Goal: Task Accomplishment & Management: Complete application form

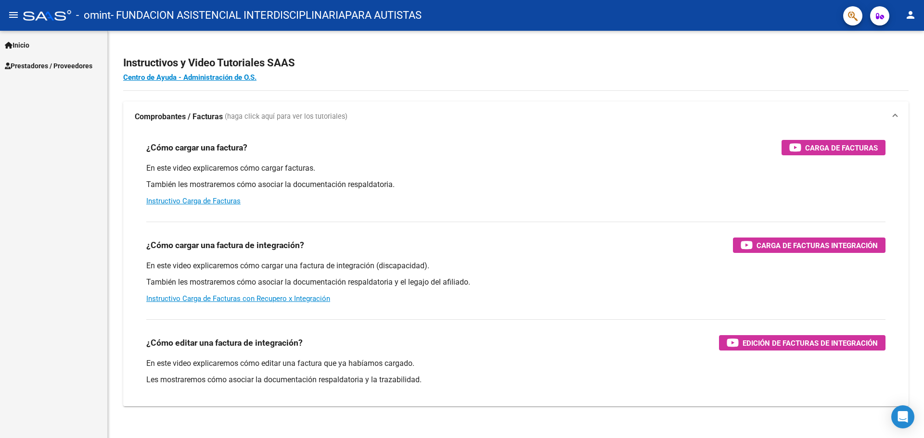
click at [915, 13] on mat-icon "person" at bounding box center [911, 15] width 12 height 12
click at [898, 67] on button "exit_to_app Salir" at bounding box center [890, 63] width 59 height 23
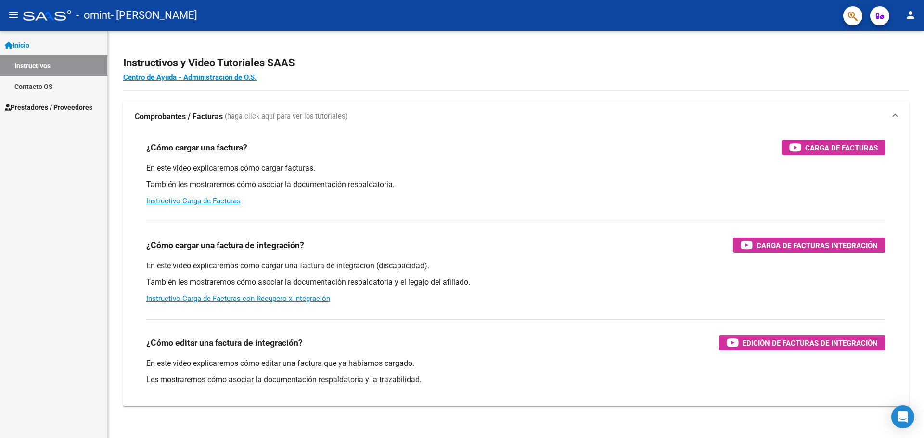
click at [38, 105] on span "Prestadores / Proveedores" at bounding box center [49, 107] width 88 height 11
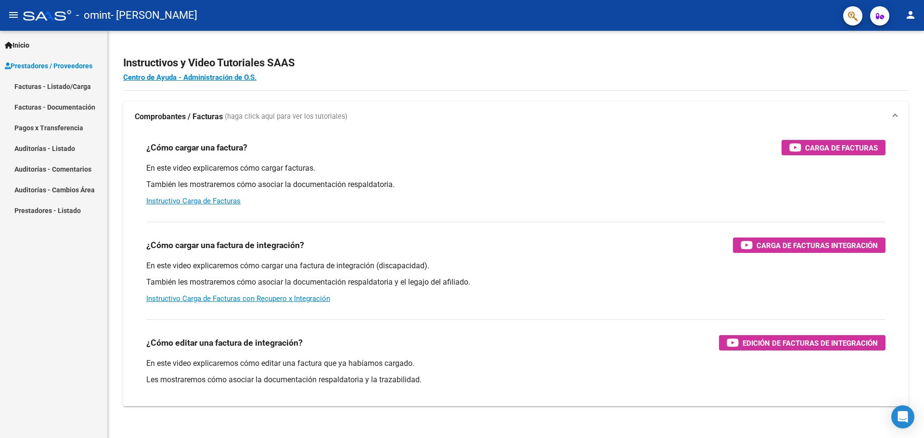
click at [62, 86] on link "Facturas - Listado/Carga" at bounding box center [53, 86] width 107 height 21
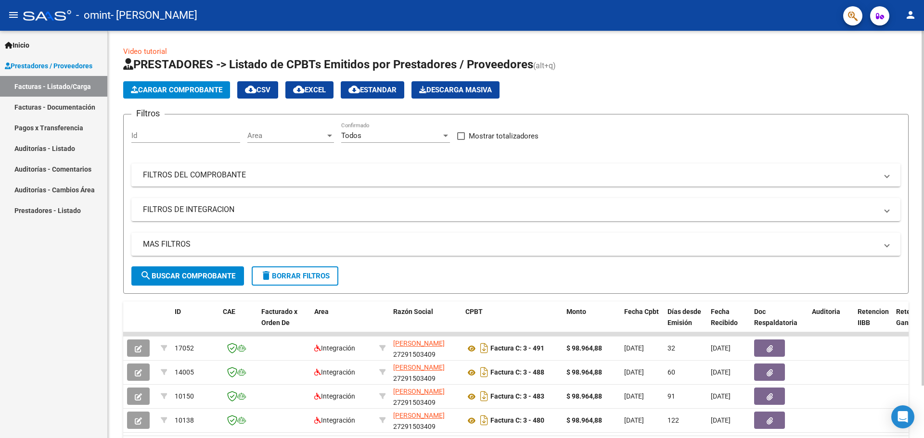
click at [163, 90] on span "Cargar Comprobante" at bounding box center [176, 90] width 91 height 9
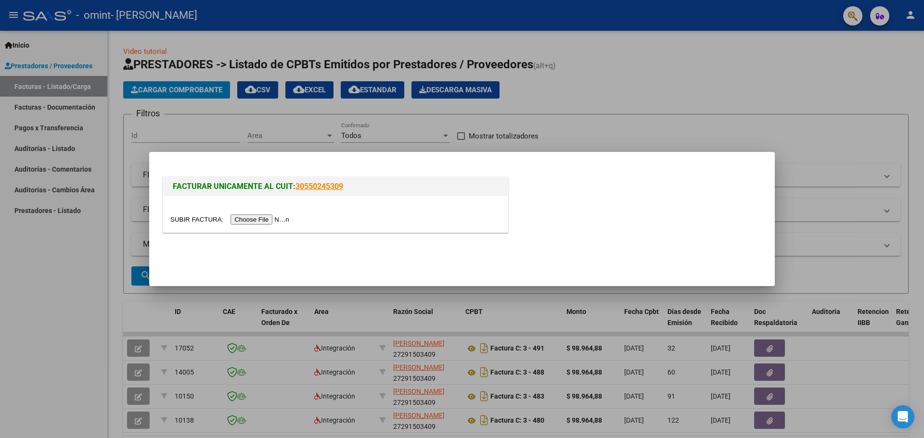
click at [284, 218] on input "file" at bounding box center [231, 220] width 122 height 10
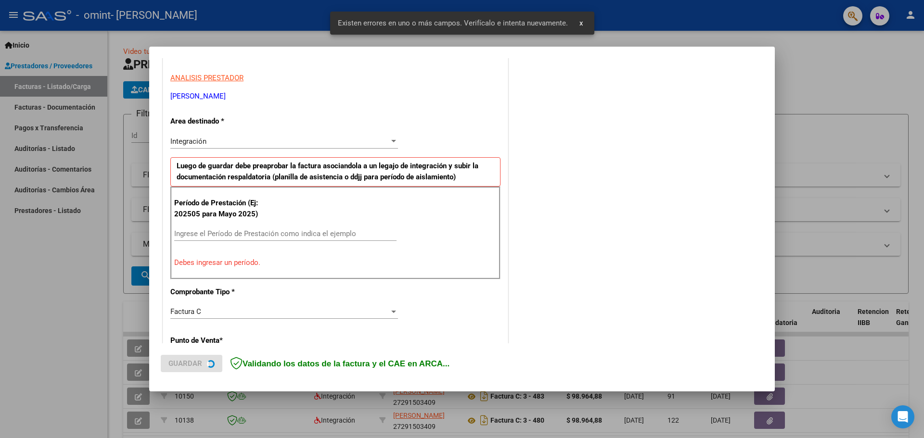
scroll to position [175, 0]
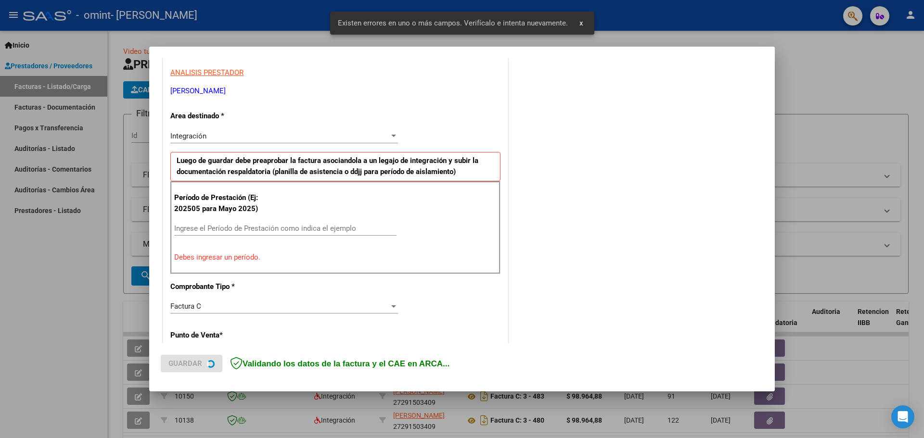
click at [253, 229] on input "Ingrese el Período de Prestación como indica el ejemplo" at bounding box center [285, 228] width 222 height 9
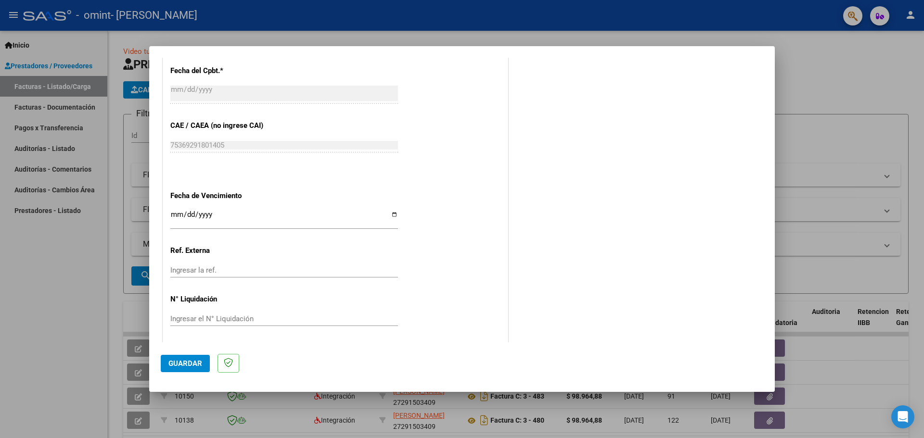
scroll to position [562, 0]
type input "202508"
click at [391, 213] on input "Ingresar la fecha" at bounding box center [284, 215] width 228 height 15
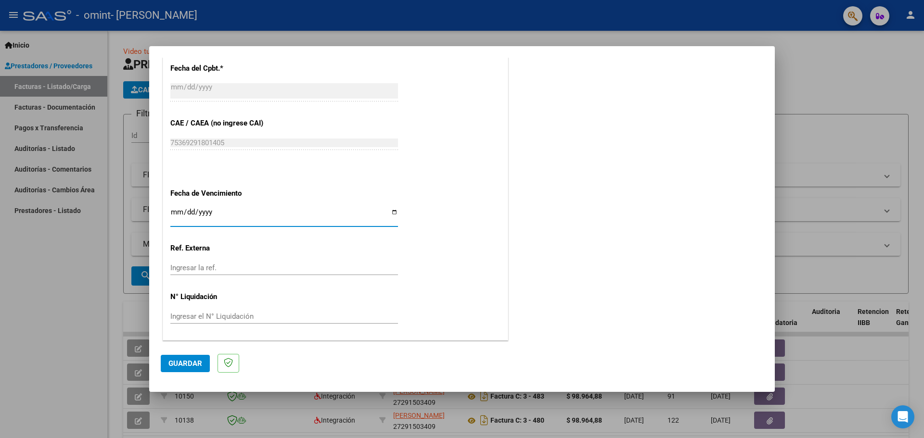
type input "[DATE]"
click at [191, 362] on span "Guardar" at bounding box center [185, 363] width 34 height 9
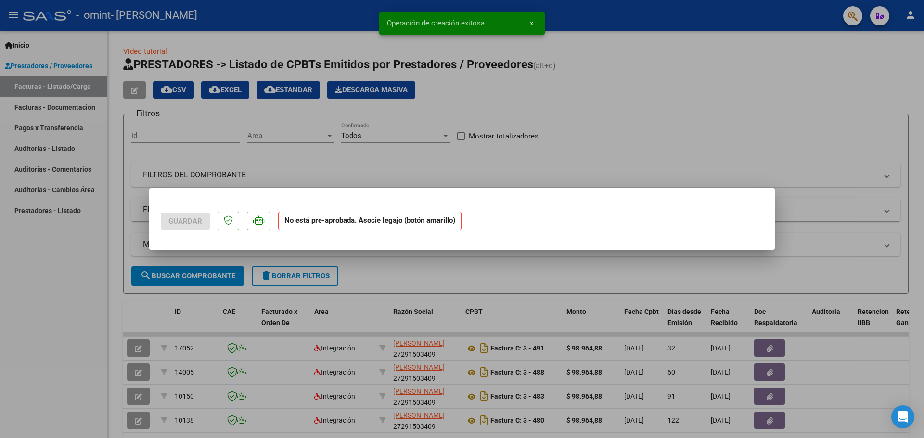
scroll to position [0, 0]
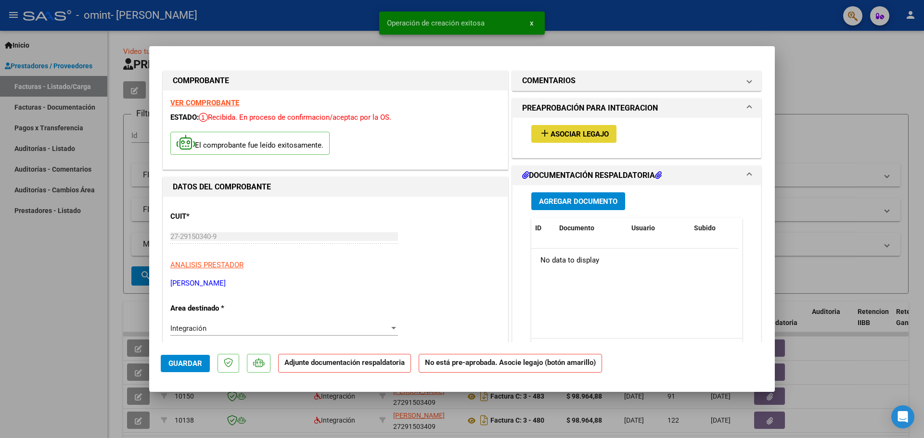
click at [590, 130] on span "Asociar Legajo" at bounding box center [579, 134] width 58 height 9
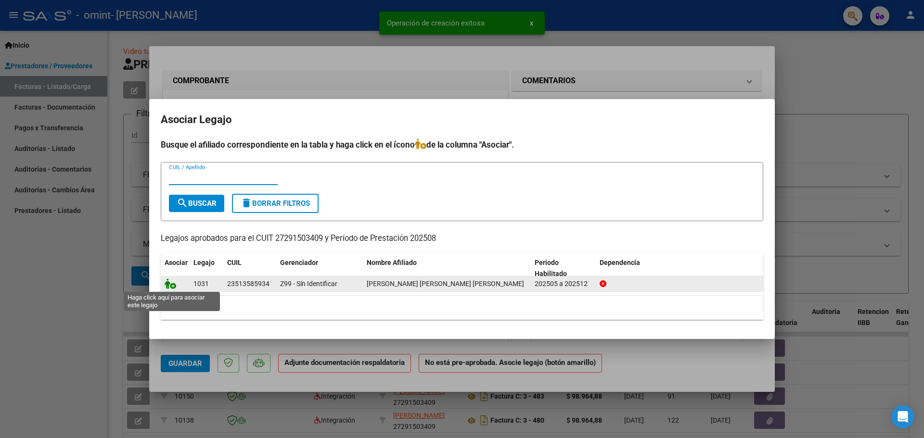
click at [169, 282] on icon at bounding box center [171, 284] width 12 height 11
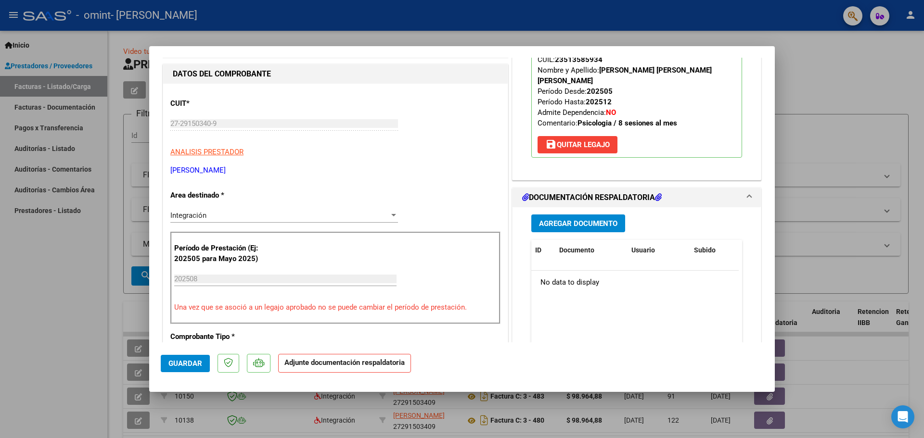
scroll to position [144, 0]
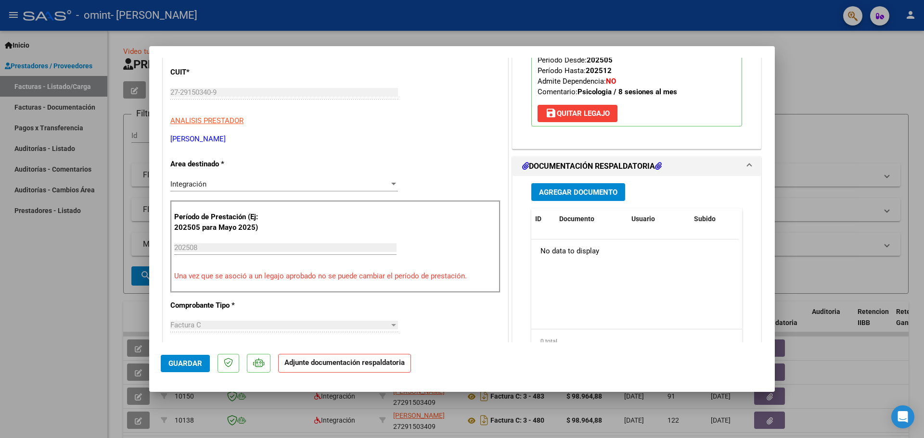
click at [566, 188] on span "Agregar Documento" at bounding box center [578, 192] width 78 height 9
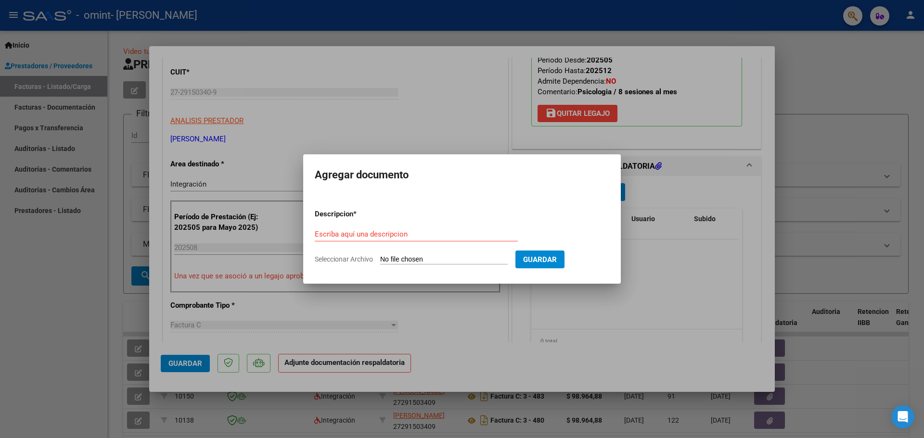
click at [395, 257] on input "Seleccionar Archivo" at bounding box center [443, 259] width 127 height 9
type input "C:\fakepath\PLANILLA DE ASISTENCIA cata.pdf"
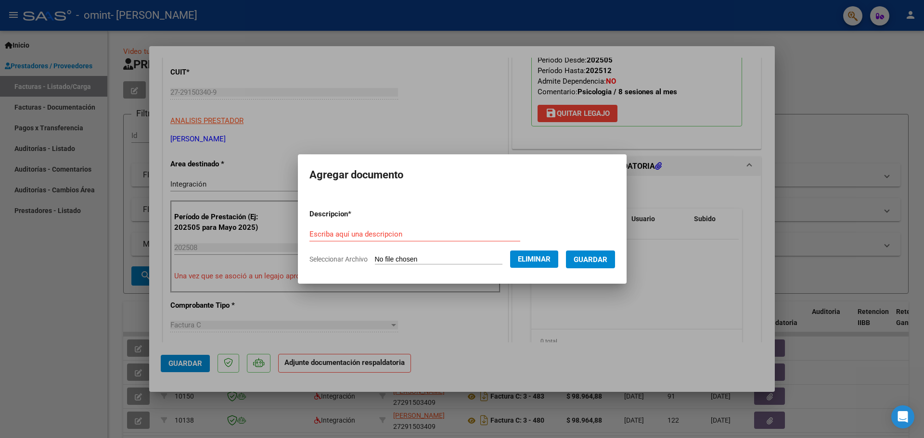
click at [337, 223] on form "Descripcion * Escriba aquí una descripcion Seleccionar Archivo Eliminar Guardar" at bounding box center [462, 237] width 306 height 70
click at [340, 233] on input "Escriba aquí una descripcion" at bounding box center [414, 234] width 211 height 9
type input "asistencia"
click at [595, 255] on span "Guardar" at bounding box center [591, 259] width 34 height 9
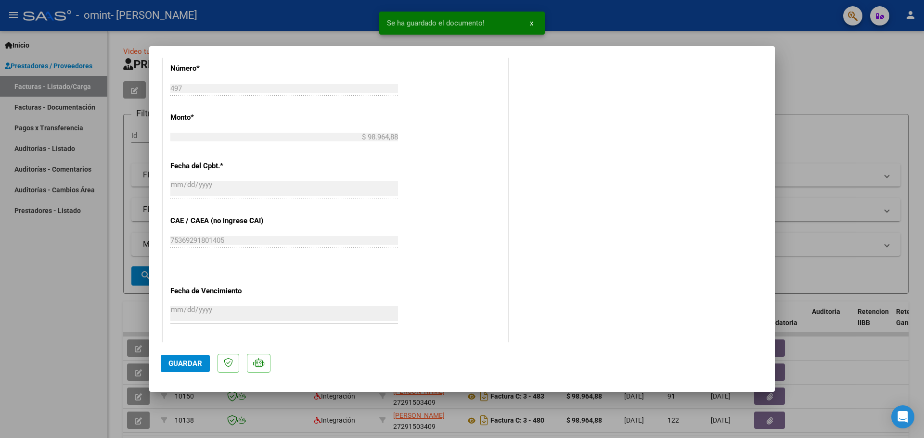
scroll to position [576, 0]
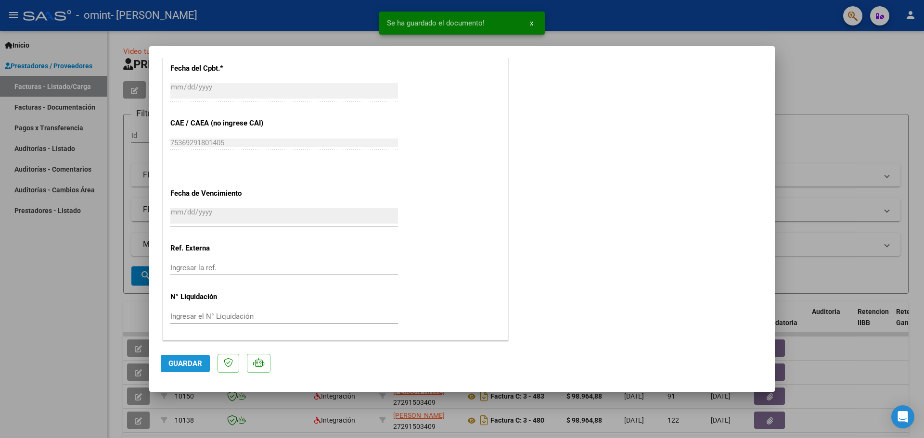
click at [189, 360] on span "Guardar" at bounding box center [185, 363] width 34 height 9
click at [194, 366] on span "Guardar" at bounding box center [185, 363] width 34 height 9
click at [532, 21] on span "x" at bounding box center [531, 23] width 3 height 9
click at [803, 55] on div at bounding box center [462, 219] width 924 height 438
type input "$ 0,00"
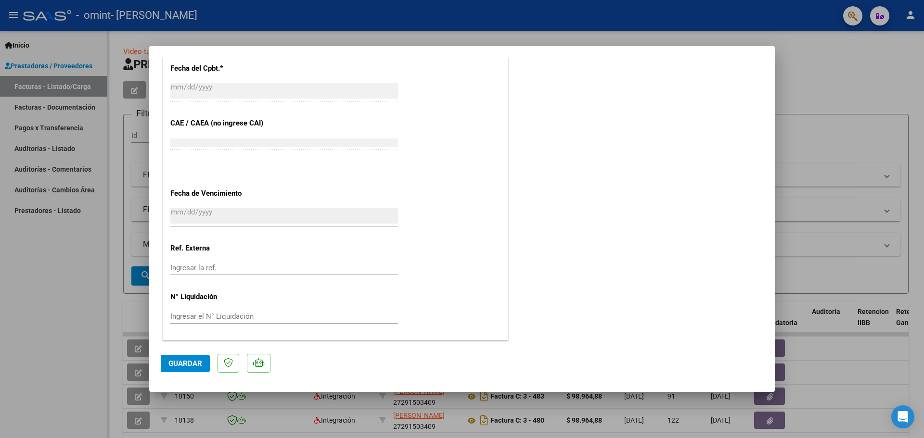
scroll to position [0, 0]
